Goal: Information Seeking & Learning: Check status

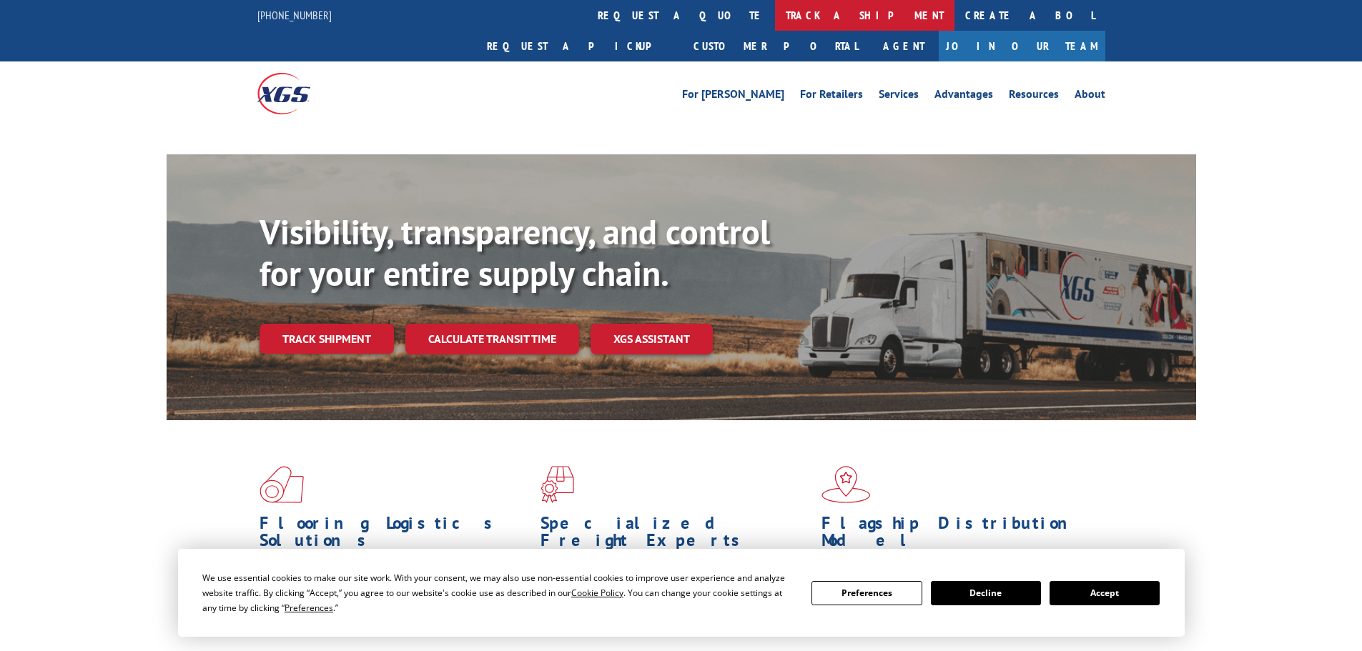
click at [775, 16] on link "track a shipment" at bounding box center [864, 15] width 179 height 31
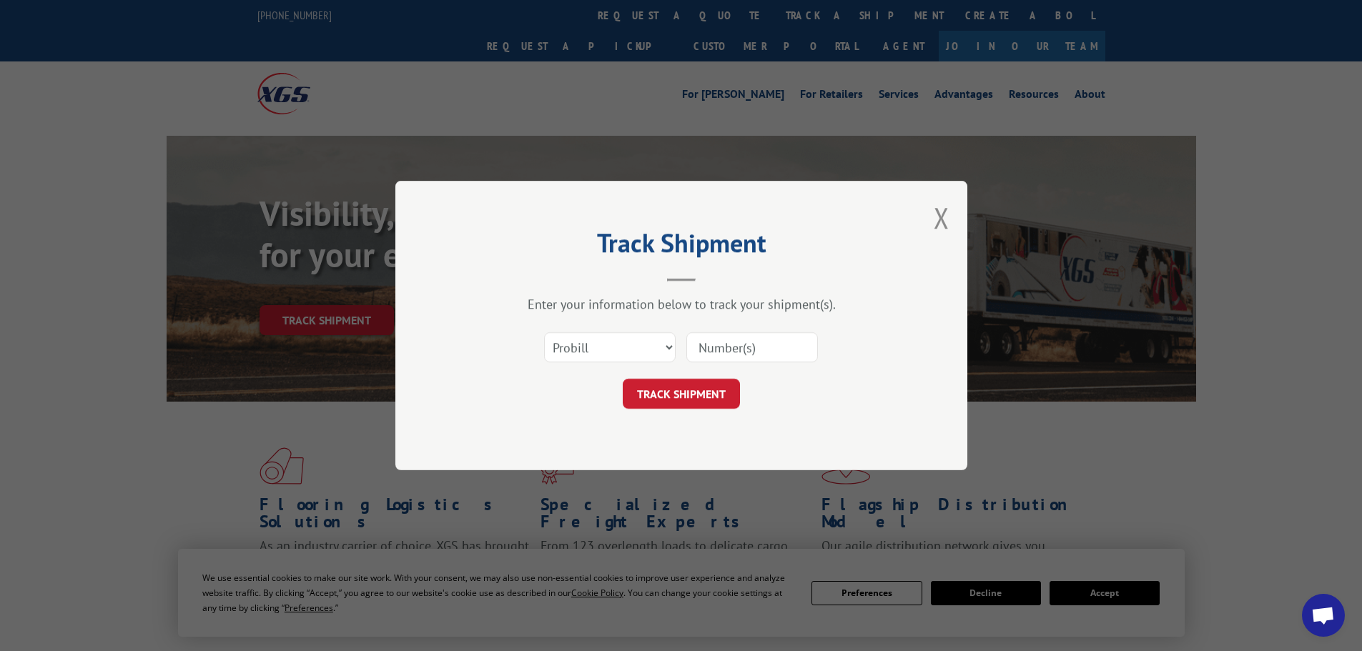
click at [632, 355] on select "Select category... Probill BOL PO" at bounding box center [610, 347] width 132 height 30
select select "bol"
click at [544, 332] on select "Select category... Probill BOL PO" at bounding box center [610, 347] width 132 height 30
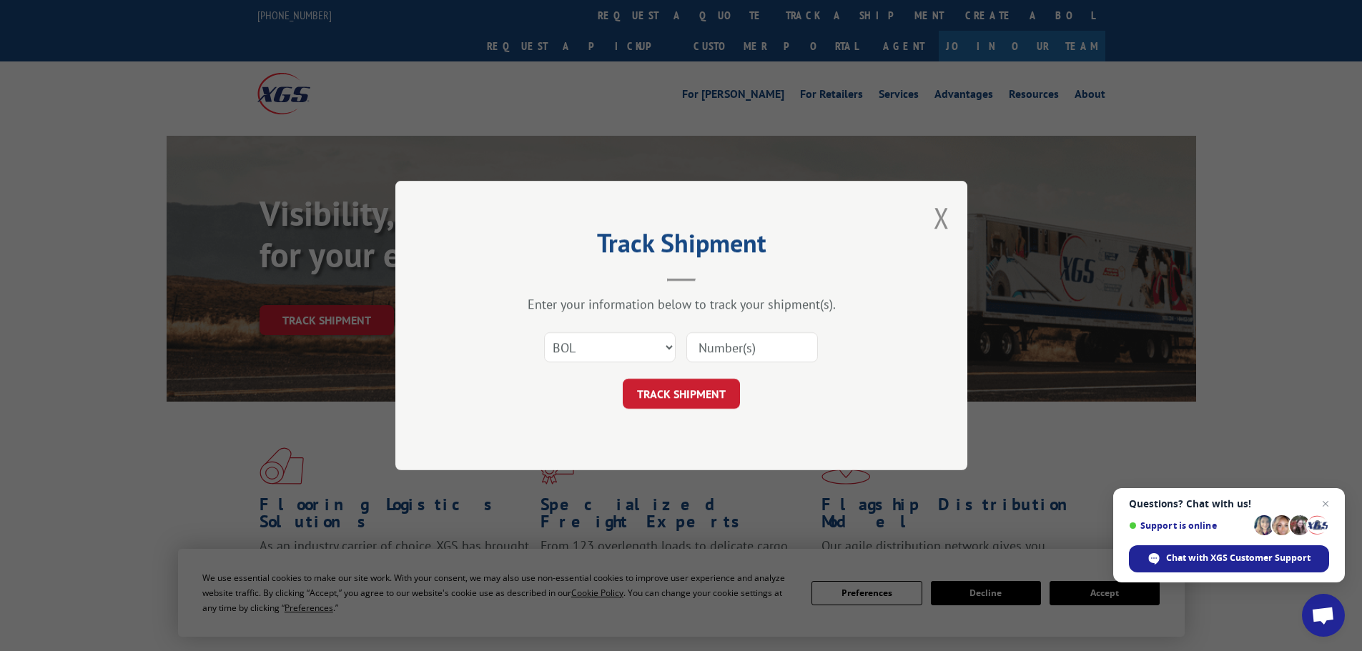
click at [707, 341] on input at bounding box center [752, 347] width 132 height 30
paste input "2874917"
type input "2874917"
click at [713, 387] on button "TRACK SHIPMENT" at bounding box center [681, 394] width 117 height 30
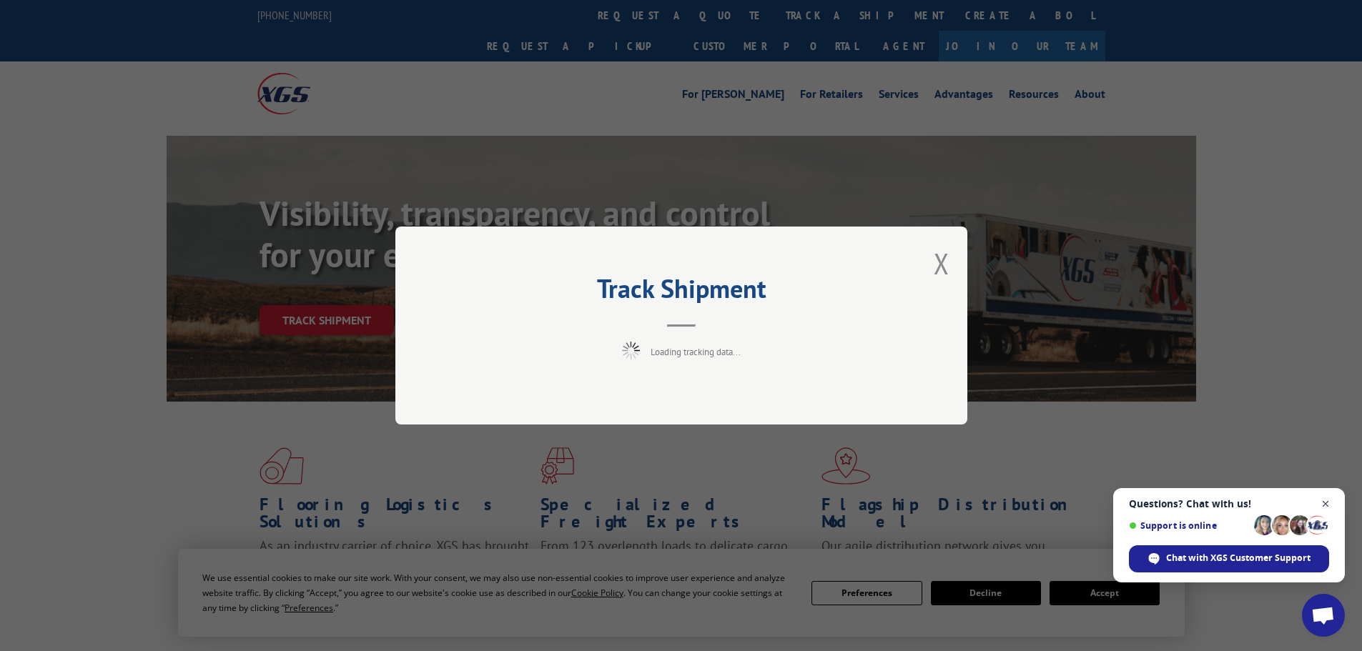
click at [1325, 501] on span "Open chat" at bounding box center [1326, 504] width 18 height 18
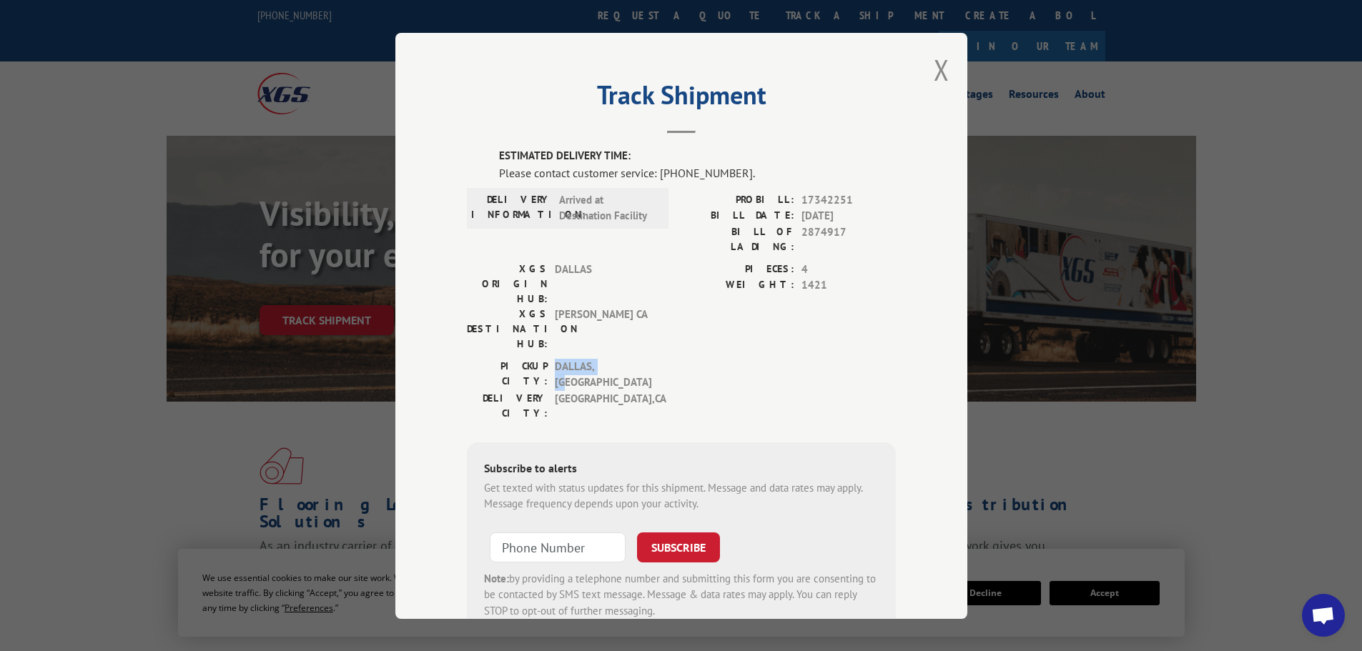
drag, startPoint x: 550, startPoint y: 306, endPoint x: 615, endPoint y: 311, distance: 64.5
click at [615, 358] on span "[GEOGRAPHIC_DATA] , [GEOGRAPHIC_DATA]" at bounding box center [603, 374] width 97 height 32
click at [626, 390] on span "[GEOGRAPHIC_DATA] , [GEOGRAPHIC_DATA]" at bounding box center [603, 405] width 97 height 30
click at [920, 64] on div "Track Shipment ESTIMATED DELIVERY TIME: Please contact customer service: [PHONE…" at bounding box center [681, 326] width 572 height 586
click at [937, 64] on button "Close modal" at bounding box center [942, 70] width 16 height 38
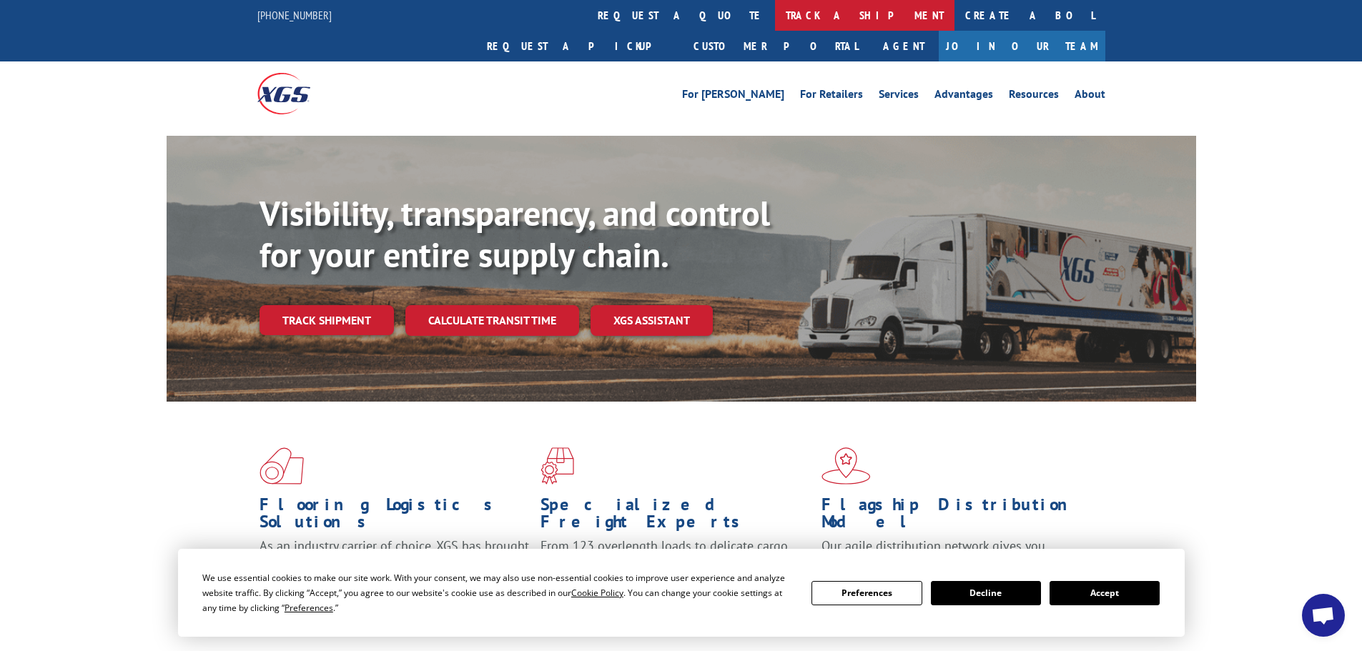
click at [775, 18] on link "track a shipment" at bounding box center [864, 15] width 179 height 31
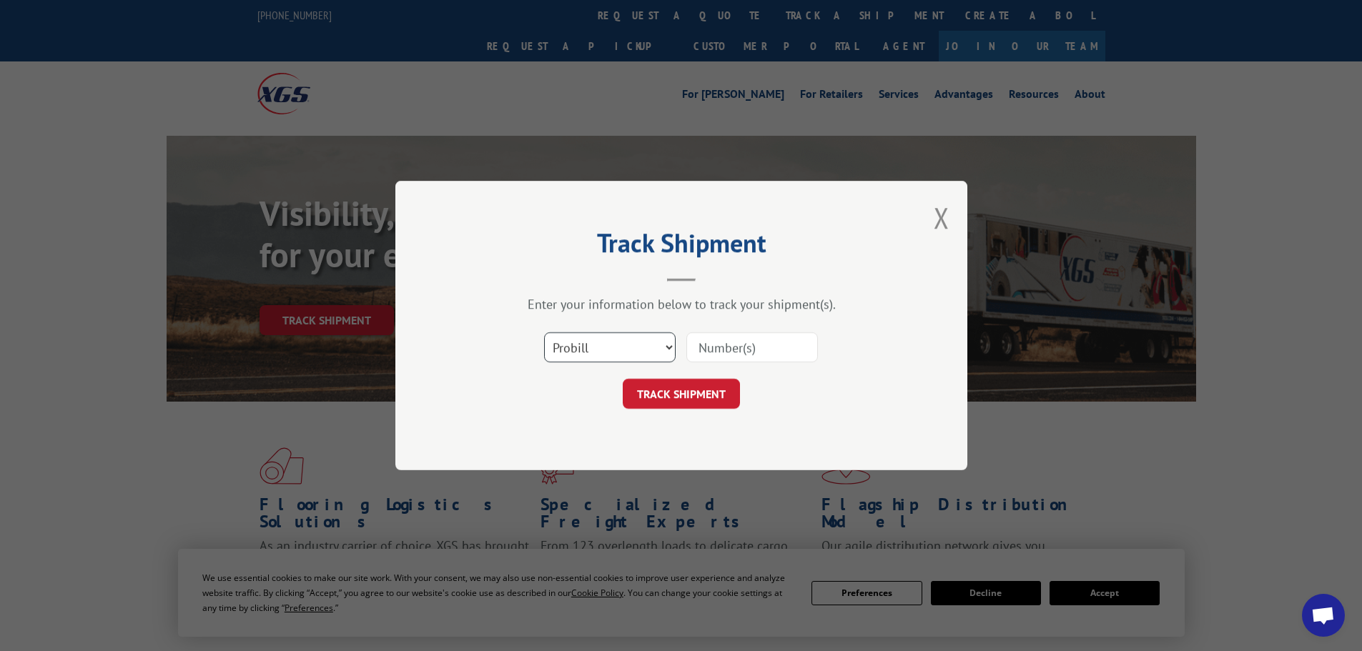
click at [671, 356] on select "Select category... Probill BOL PO" at bounding box center [610, 347] width 132 height 30
select select "bol"
click at [544, 332] on select "Select category... Probill BOL PO" at bounding box center [610, 347] width 132 height 30
click at [718, 347] on input at bounding box center [752, 347] width 132 height 30
click at [710, 344] on input at bounding box center [752, 347] width 132 height 30
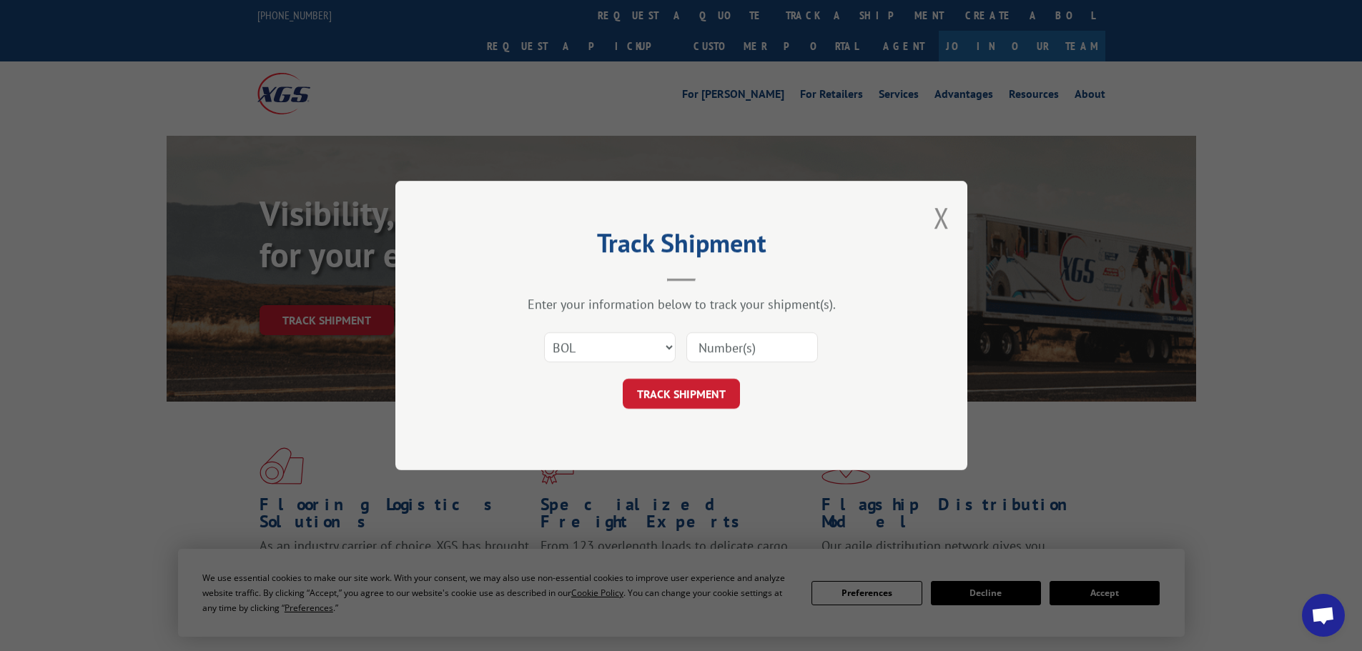
paste input "2874917"
type input "2874917"
click at [690, 397] on button "TRACK SHIPMENT" at bounding box center [681, 394] width 117 height 30
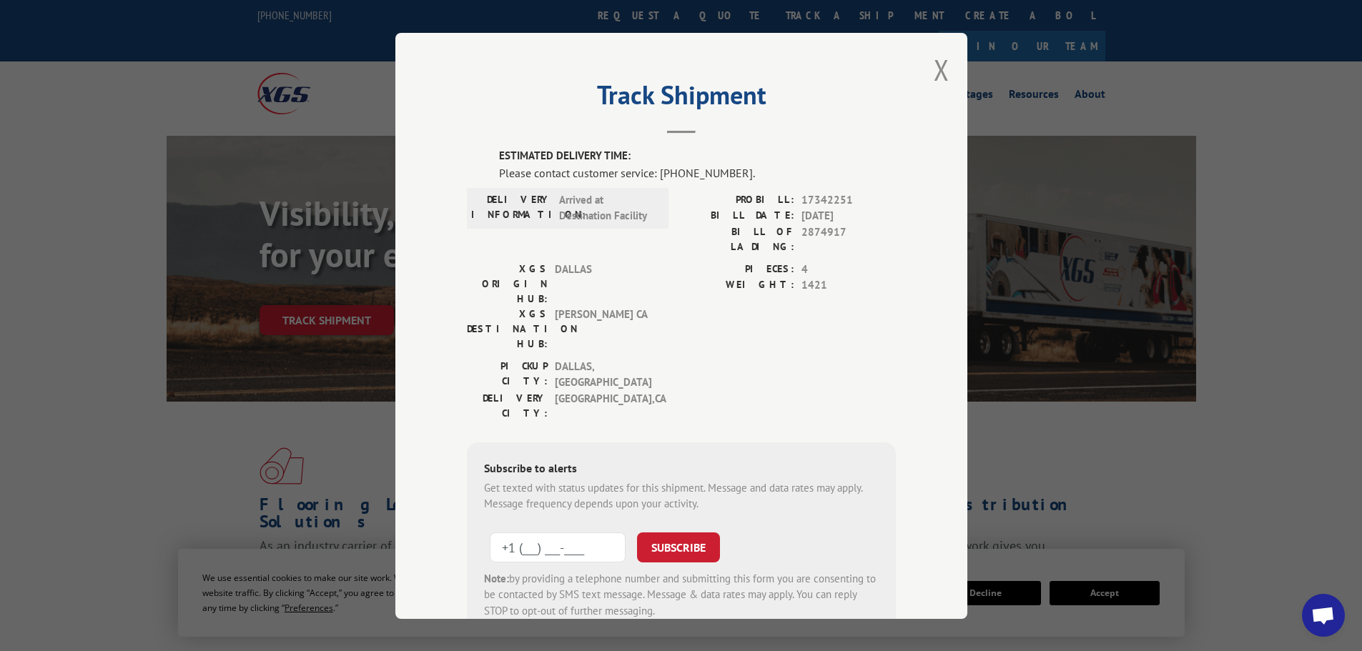
click at [564, 532] on input "+1 (___) ___-____" at bounding box center [558, 547] width 136 height 30
type input "+1 (916) 751-8975"
click at [686, 532] on button "SUBSCRIBE" at bounding box center [678, 547] width 83 height 30
